Goal: Information Seeking & Learning: Learn about a topic

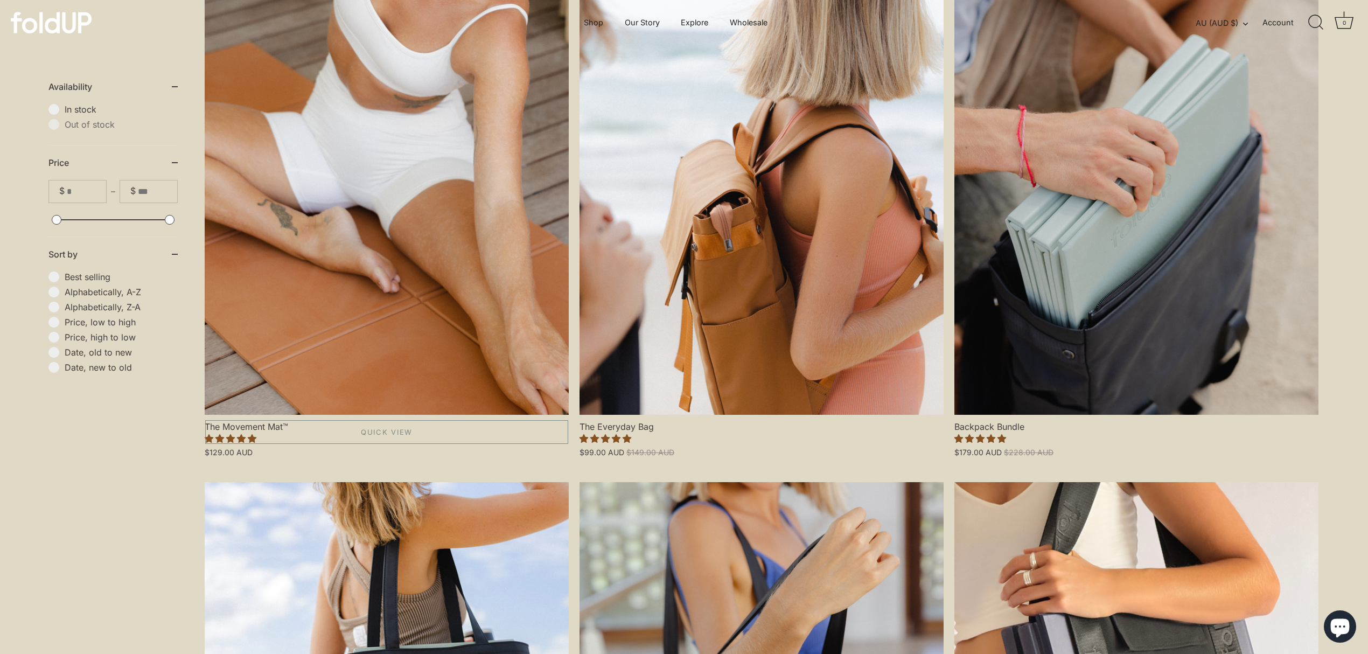
scroll to position [287, 0]
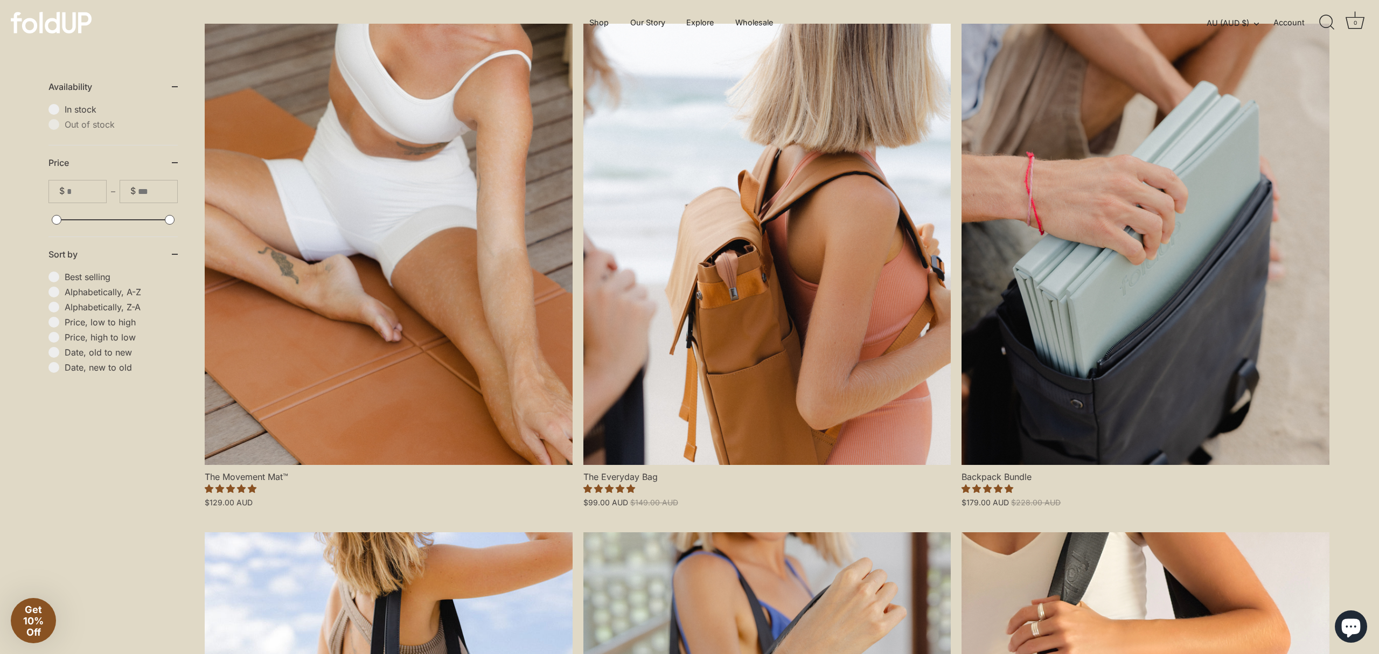
click at [373, 283] on div "Close dialog Sign up for exclusive offers, VIP launches and more! Be the first …" at bounding box center [689, 327] width 1379 height 654
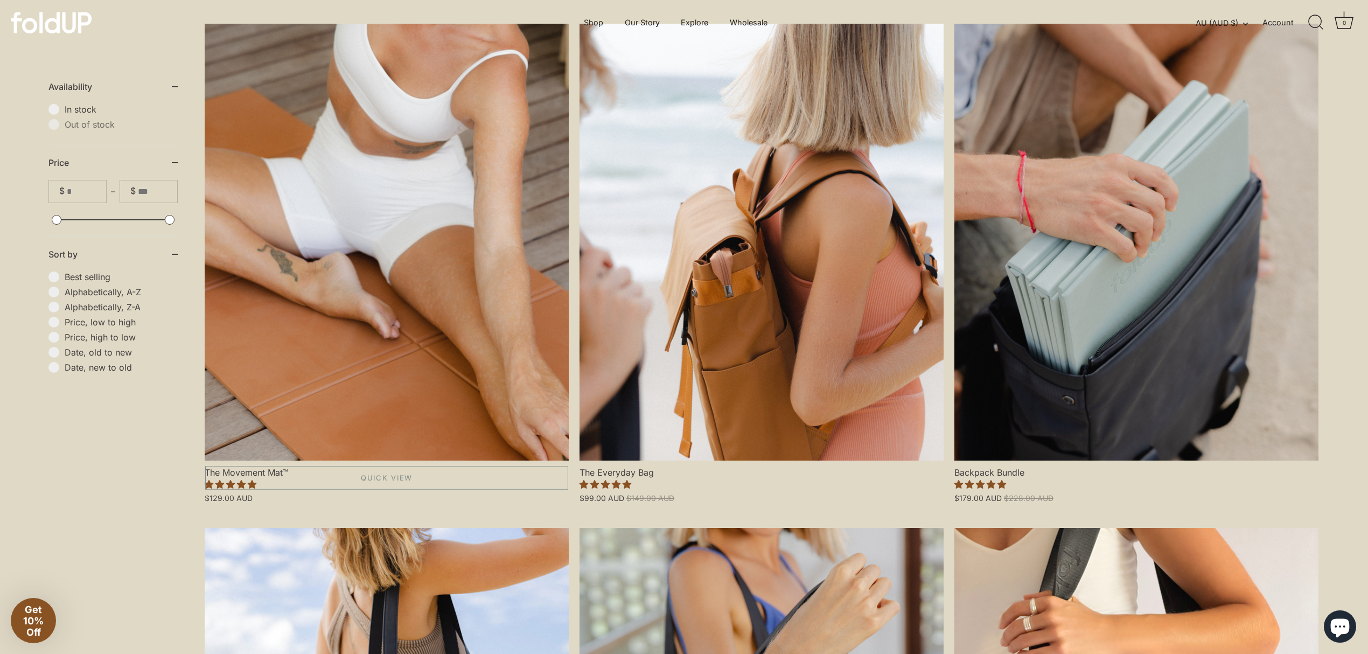
click at [338, 198] on link "The Movement Mat™" at bounding box center [387, 242] width 364 height 437
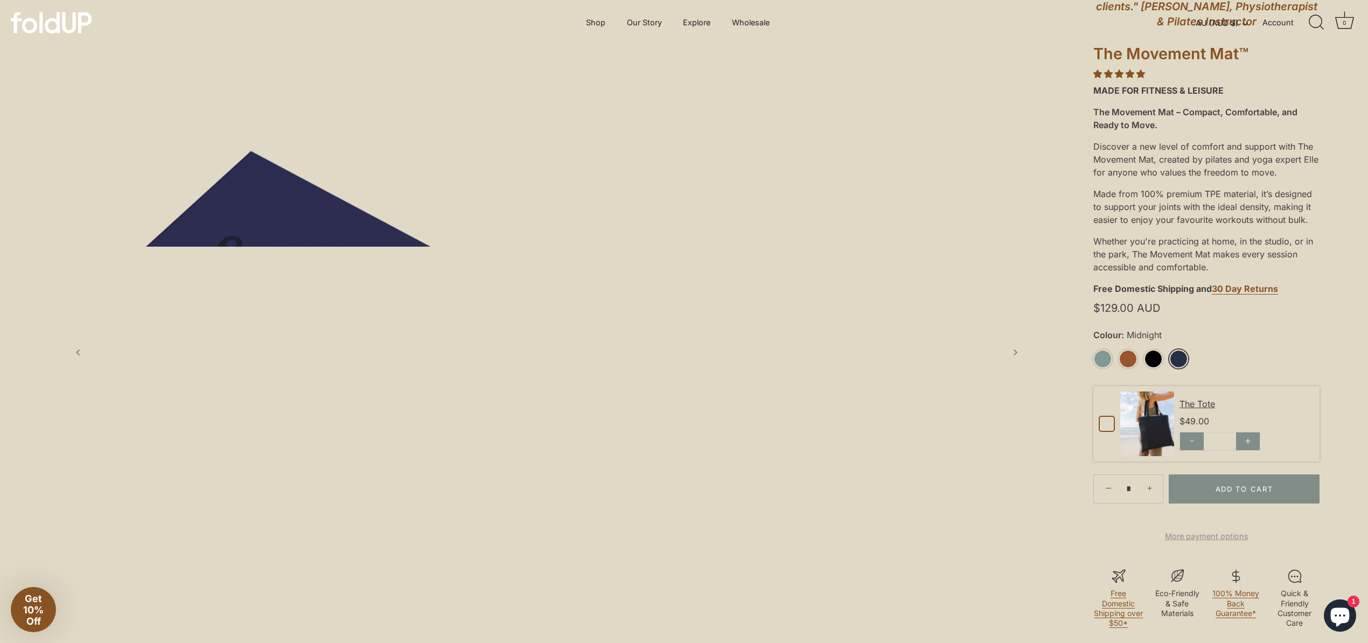
scroll to position [143, 0]
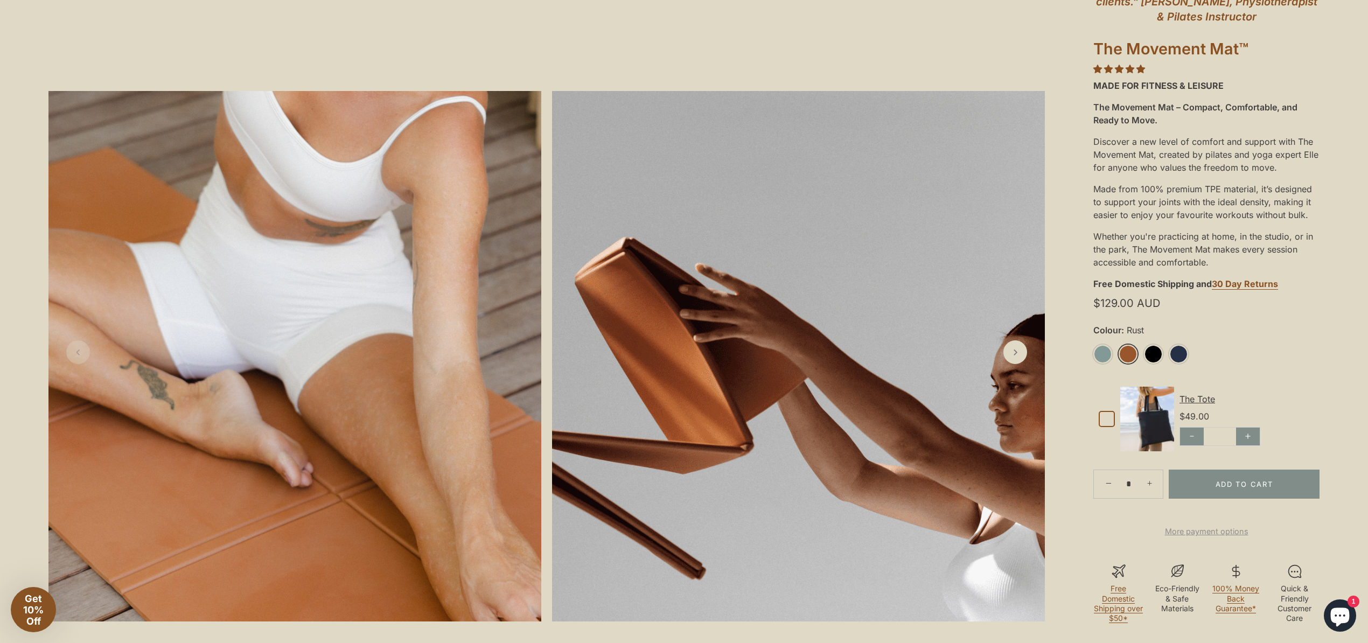
click at [1134, 354] on link "Rust" at bounding box center [1127, 354] width 19 height 19
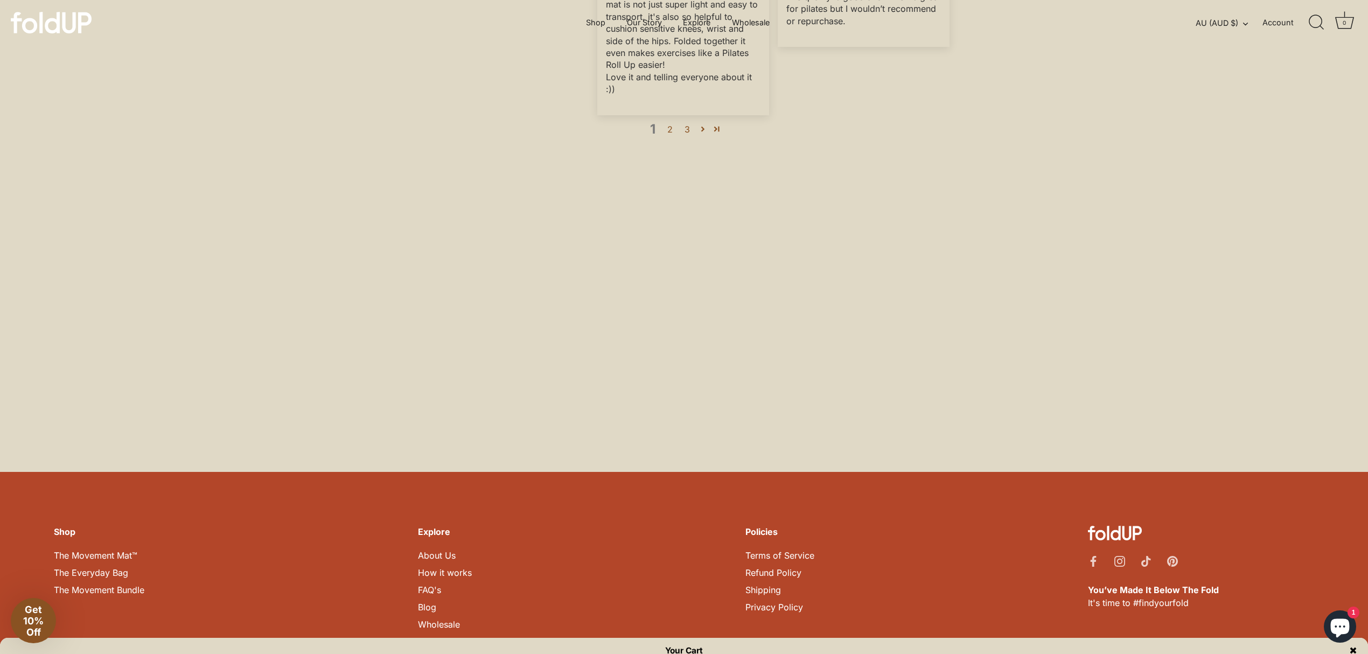
scroll to position [3417, 0]
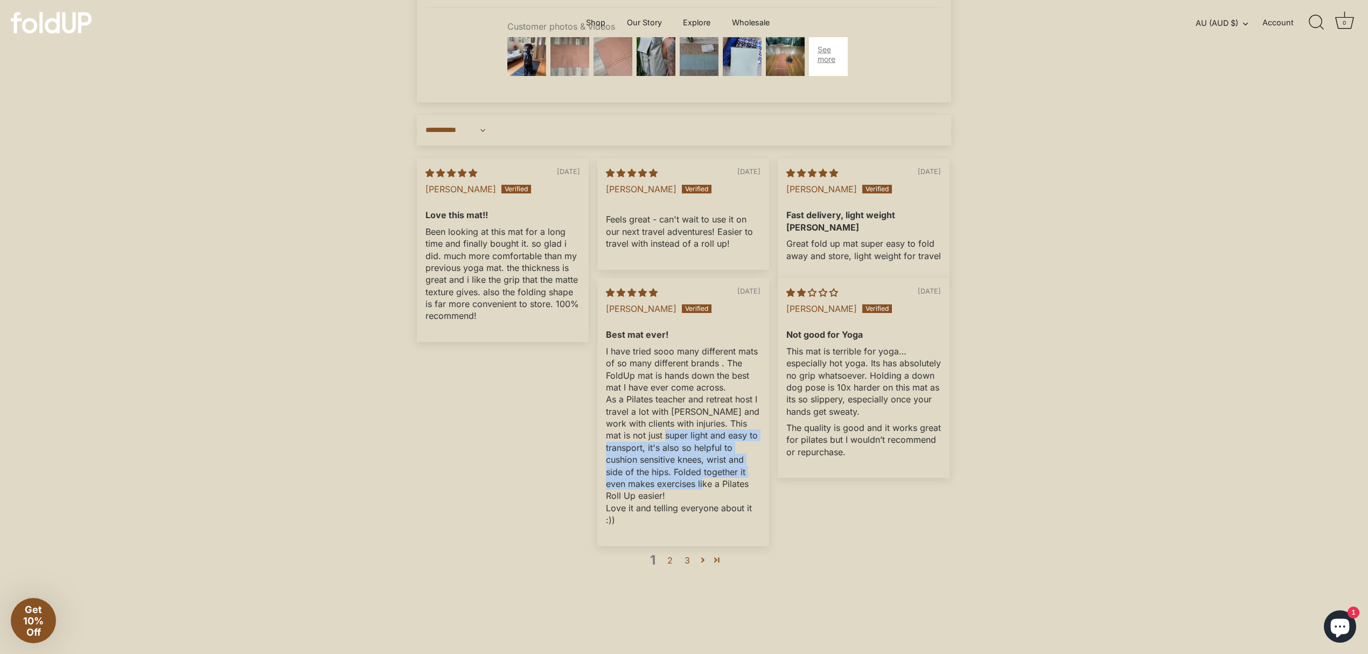
drag, startPoint x: 660, startPoint y: 450, endPoint x: 684, endPoint y: 505, distance: 60.0
click at [684, 505] on p "I have tried sooo many different mats of so many different brands . The FoldUp …" at bounding box center [683, 435] width 155 height 181
drag, startPoint x: 714, startPoint y: 507, endPoint x: 667, endPoint y: 468, distance: 61.6
click at [667, 468] on p "I have tried sooo many different mats of so many different brands . The FoldUp …" at bounding box center [683, 435] width 155 height 181
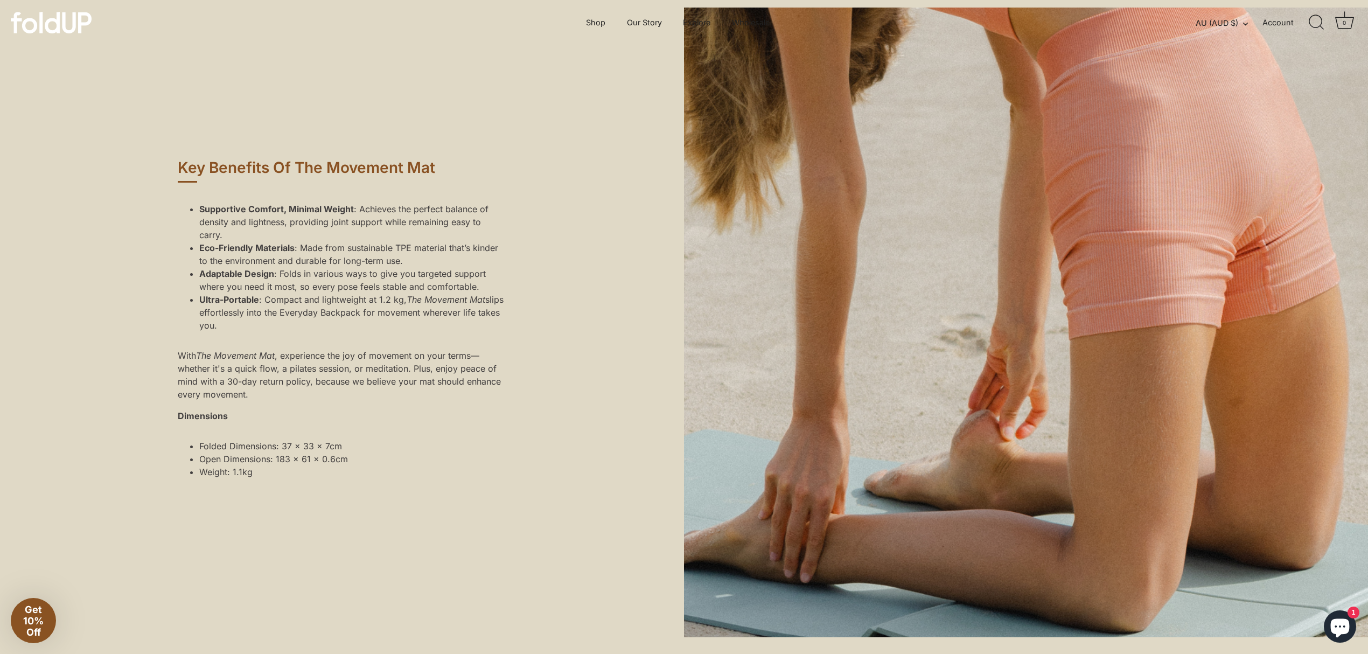
scroll to position [3506, 0]
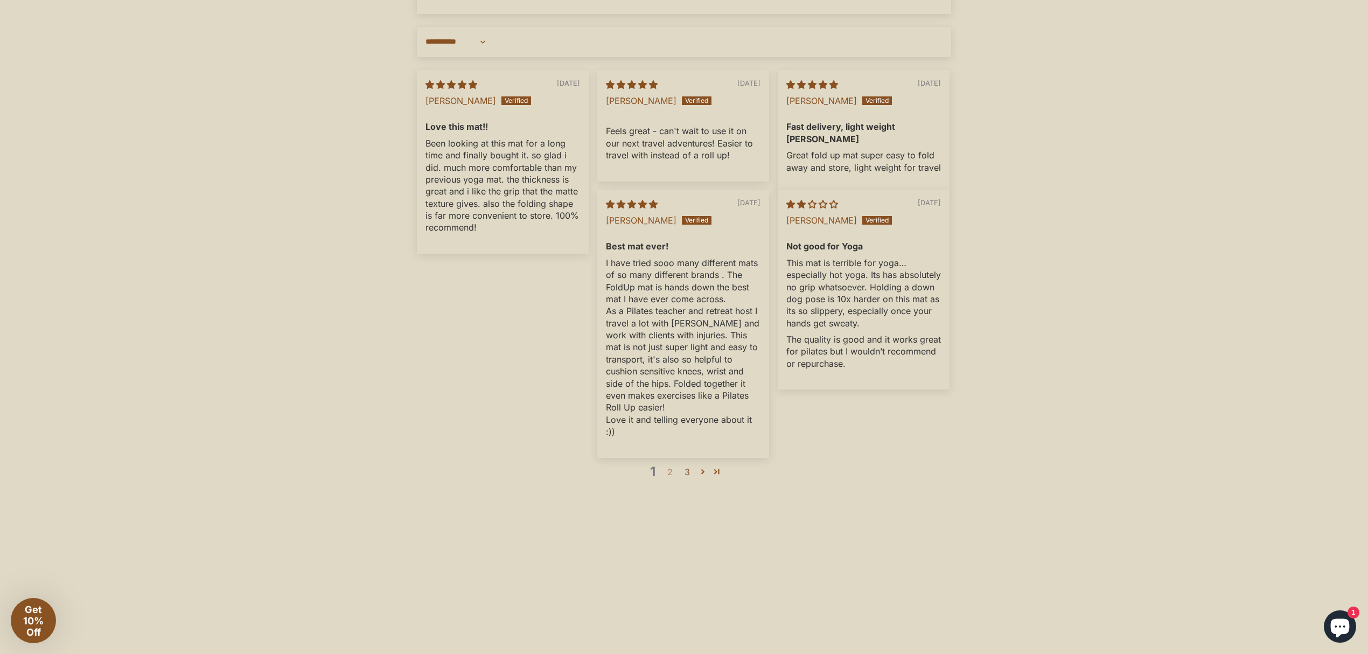
click at [668, 478] on link "2" at bounding box center [669, 471] width 17 height 13
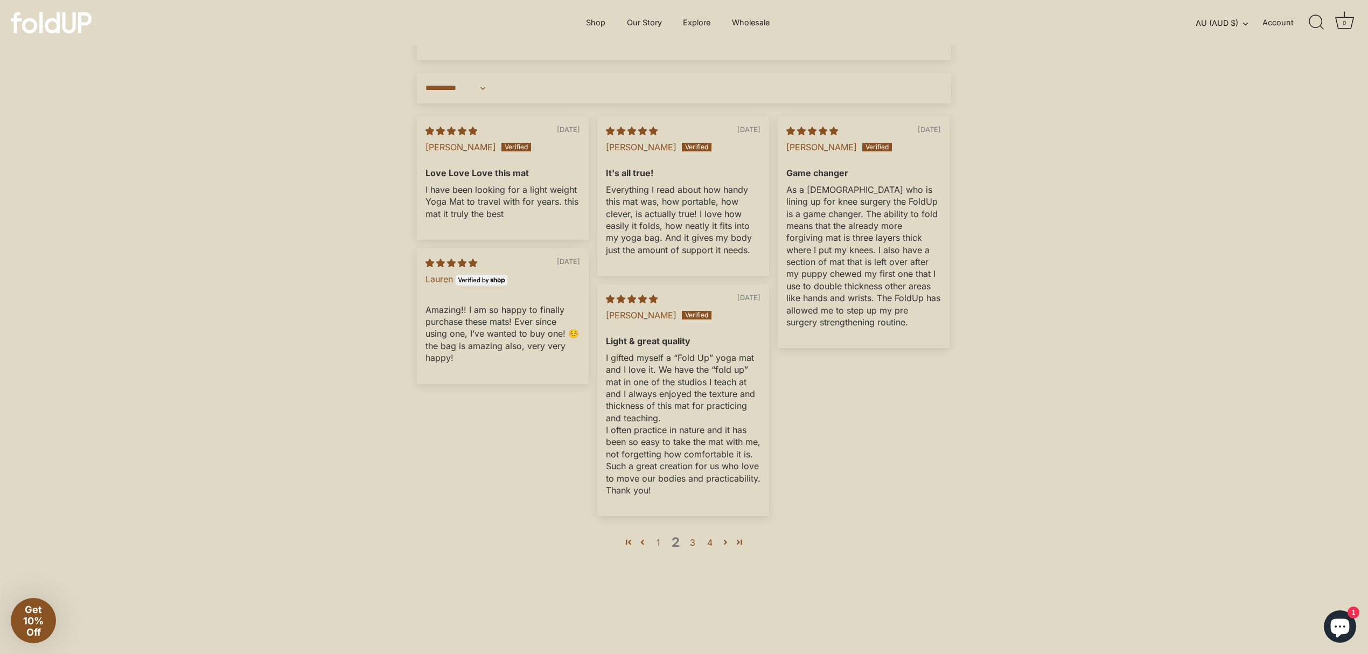
scroll to position [3449, 0]
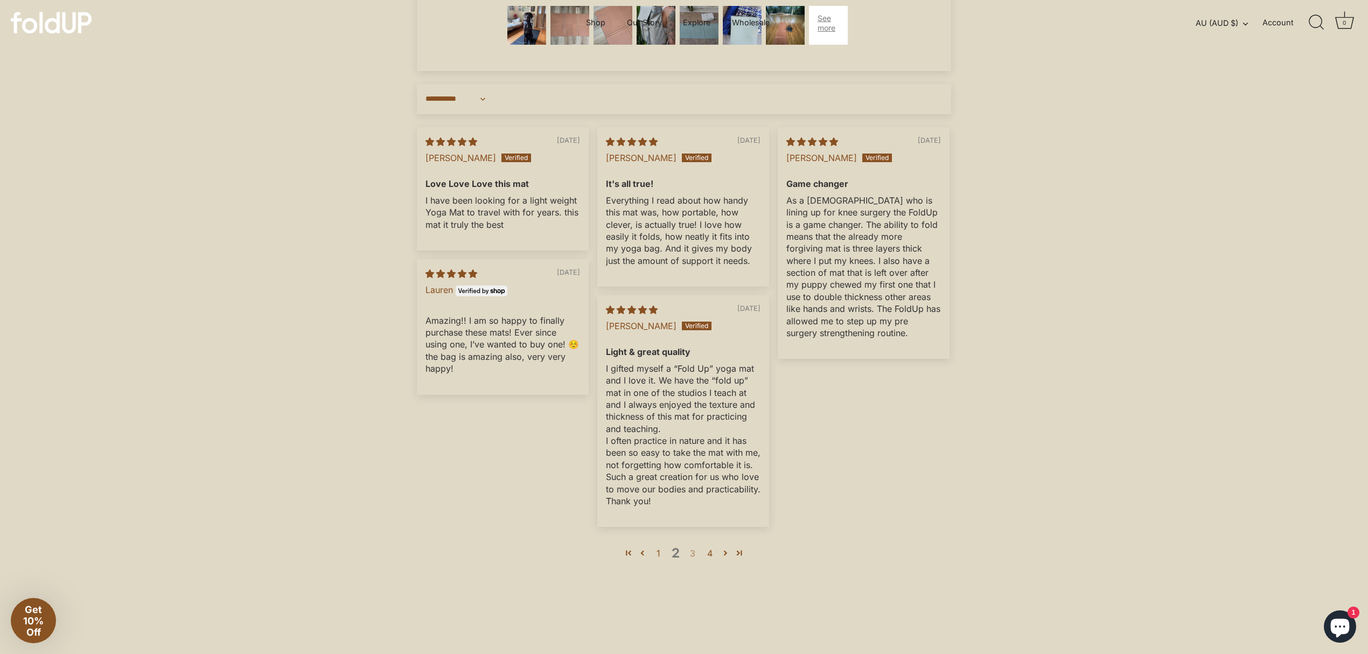
click at [690, 559] on link "3" at bounding box center [692, 553] width 17 height 13
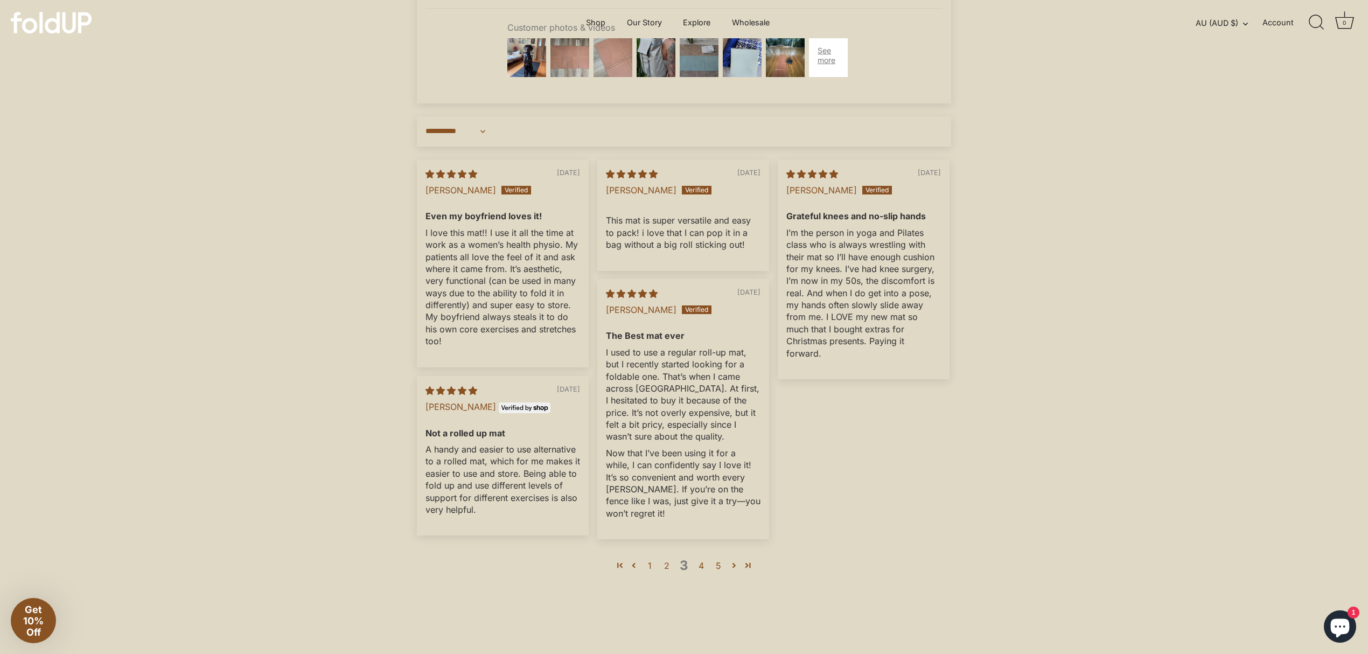
scroll to position [3376, 0]
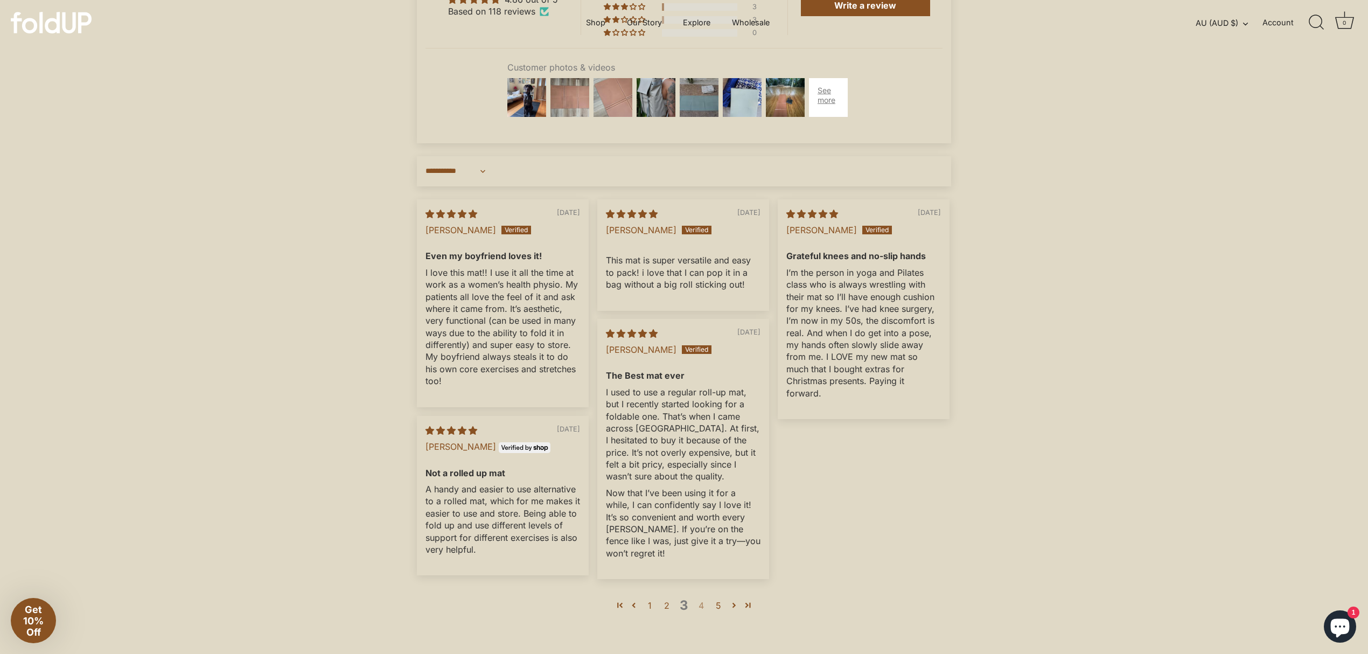
click at [702, 612] on link "4" at bounding box center [701, 605] width 17 height 13
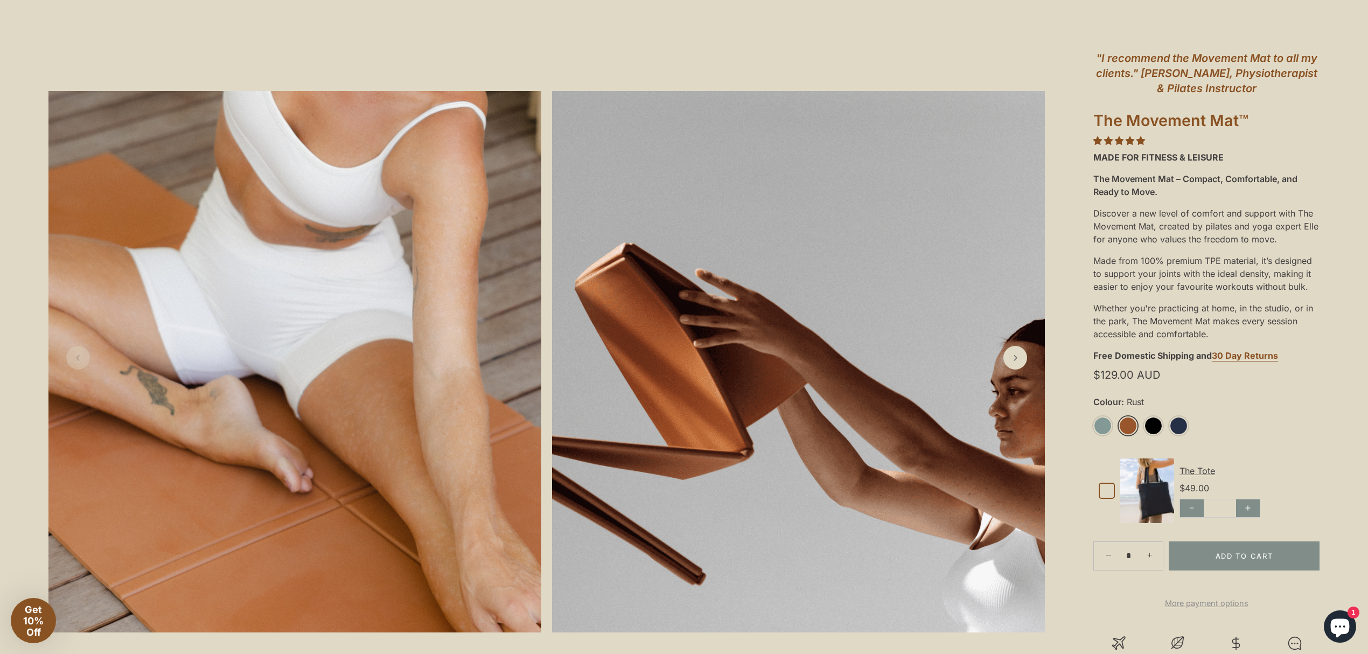
scroll to position [215, 0]
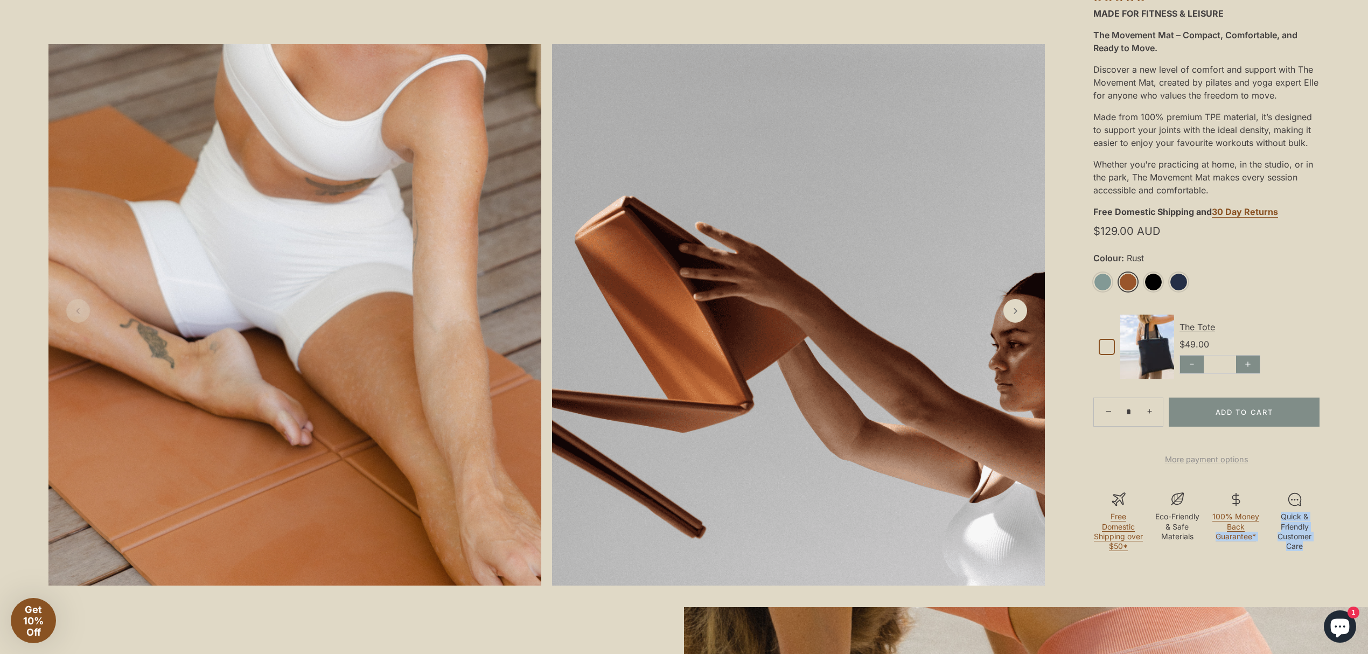
drag, startPoint x: 1307, startPoint y: 567, endPoint x: 1246, endPoint y: 543, distance: 66.5
click at [1246, 543] on div "Free Domestic Shipping over $50* Eco-Friendly & Safe Materials" at bounding box center [1206, 521] width 235 height 85
click at [1314, 551] on p "Quick & Friendly Customer Care" at bounding box center [1294, 531] width 50 height 39
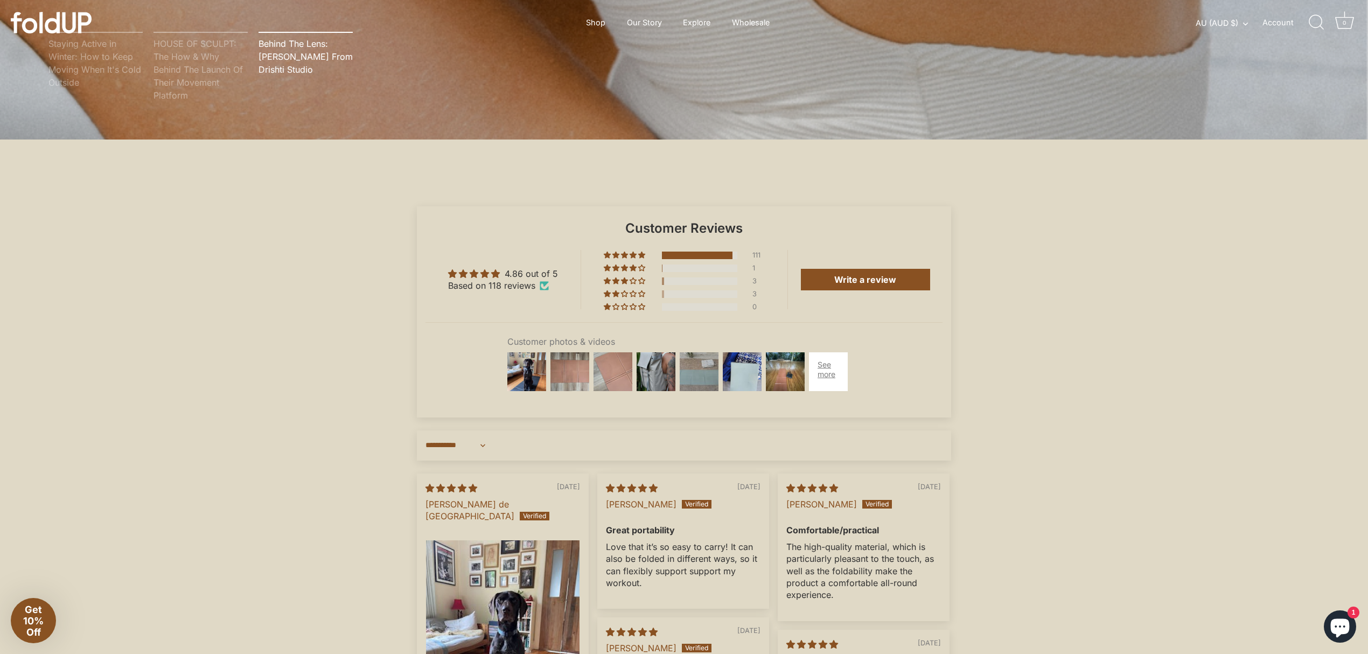
scroll to position [3012, 0]
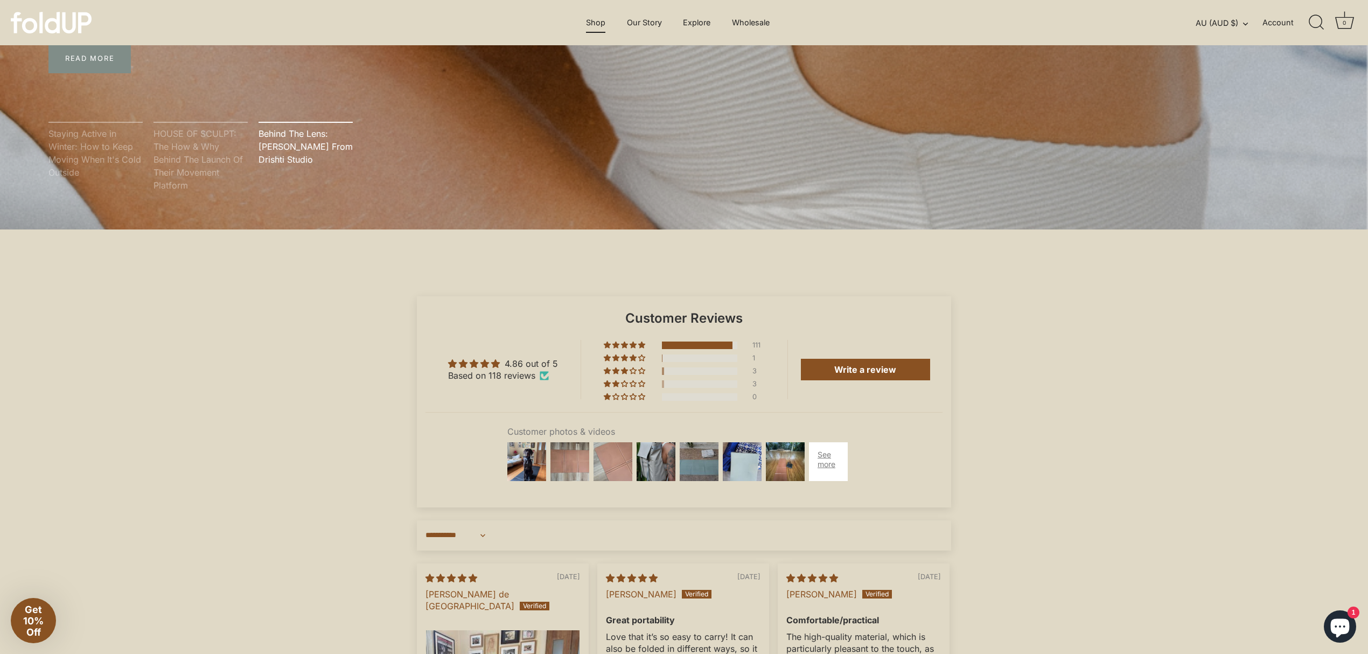
click at [591, 20] on link "Shop" at bounding box center [596, 22] width 38 height 20
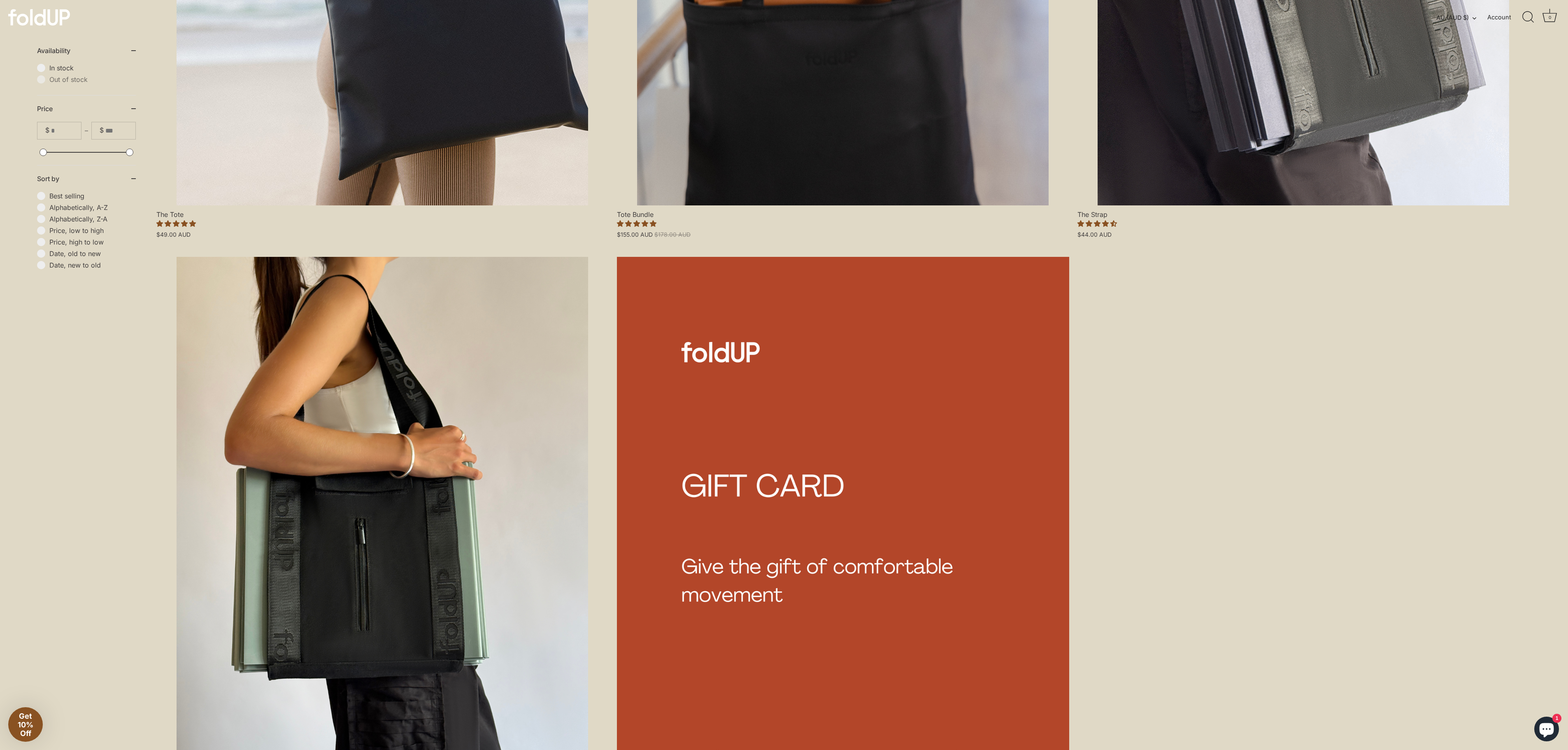
scroll to position [1070, 0]
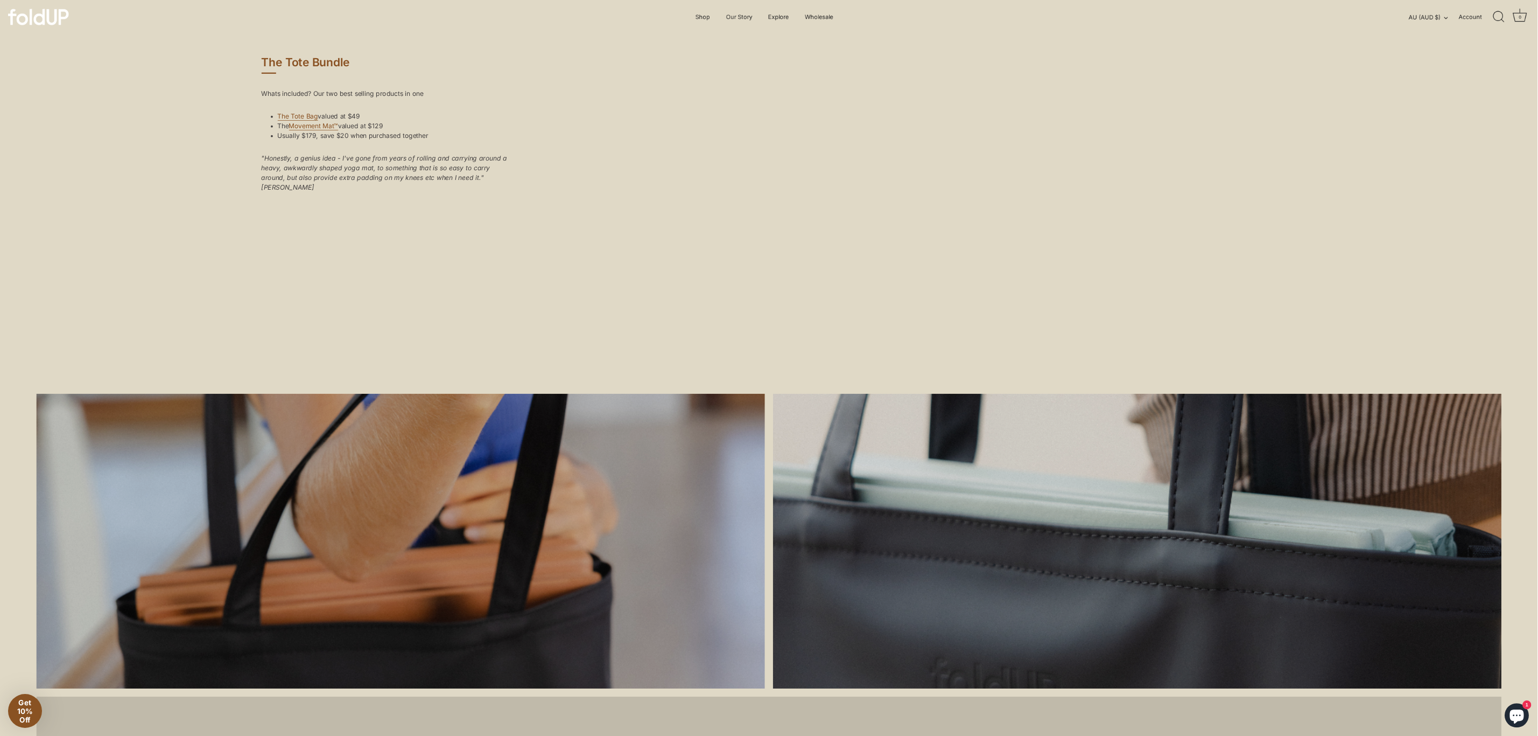
scroll to position [808, 0]
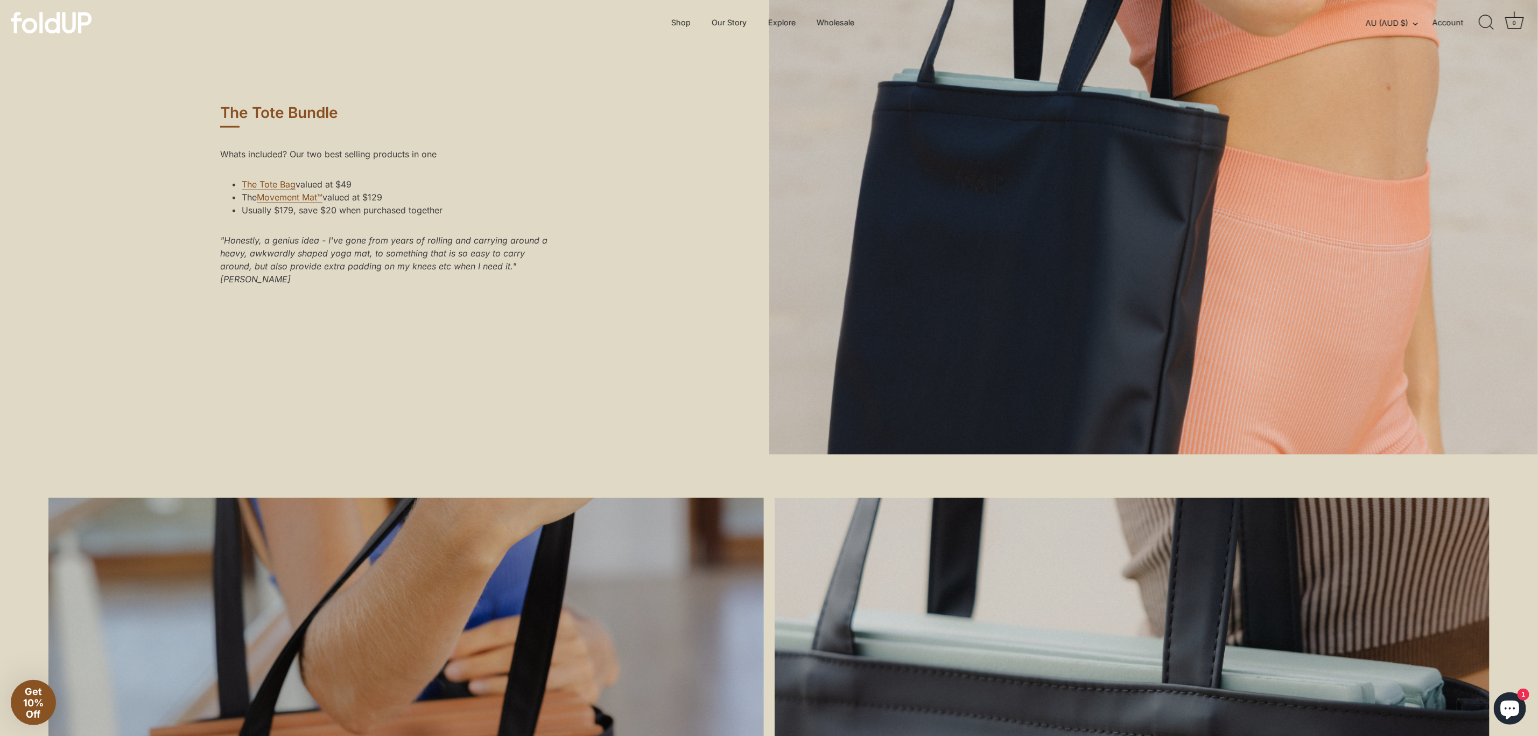
drag, startPoint x: 385, startPoint y: 240, endPoint x: 391, endPoint y: 235, distance: 8.1
click at [391, 235] on div "Whats included? Our two best selling products in one The Tote Bag valued at $49…" at bounding box center [384, 212] width 328 height 146
click at [393, 236] on div "Whats included? Our two best selling products in one The Tote Bag valued at $49…" at bounding box center [384, 212] width 328 height 146
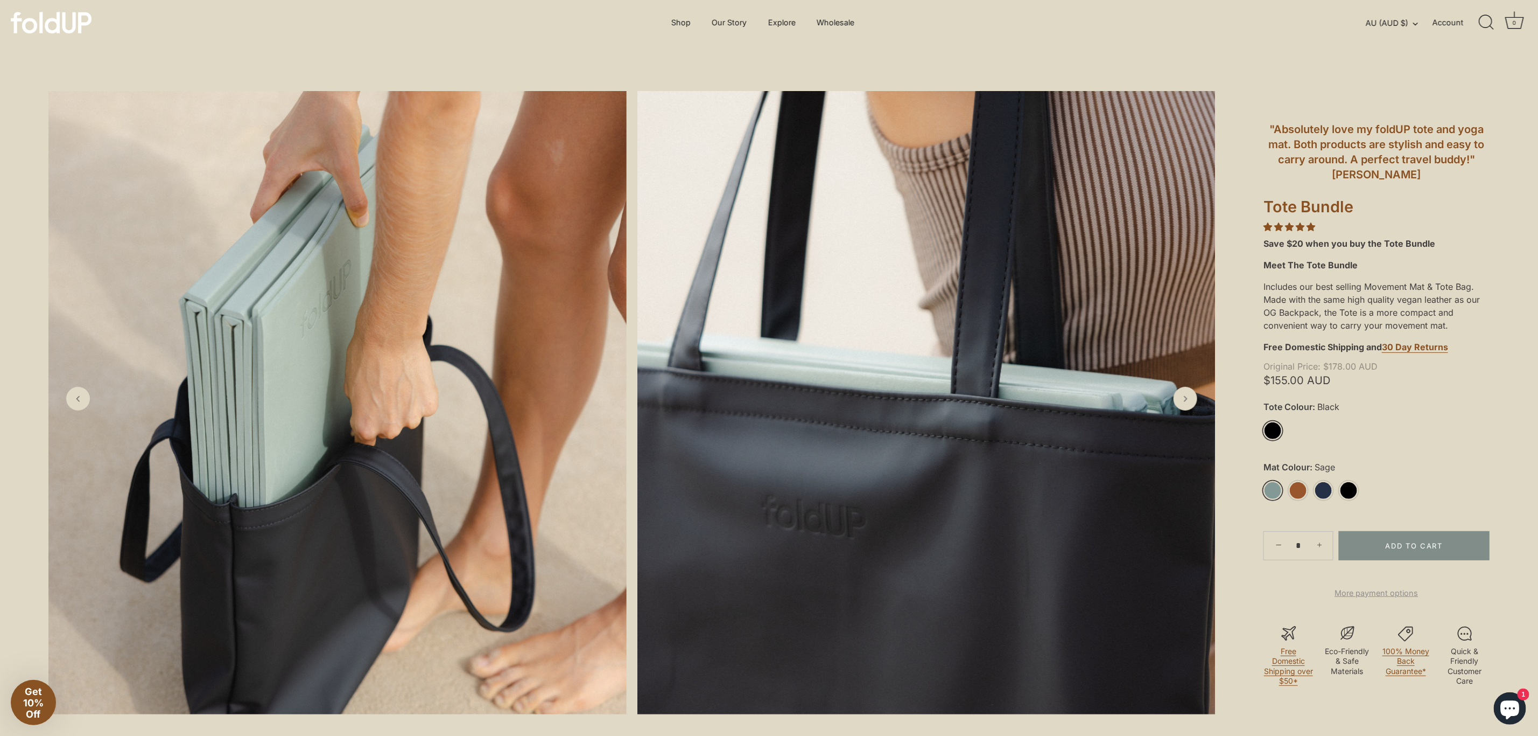
scroll to position [0, 0]
